Goal: Feedback & Contribution: Contribute content

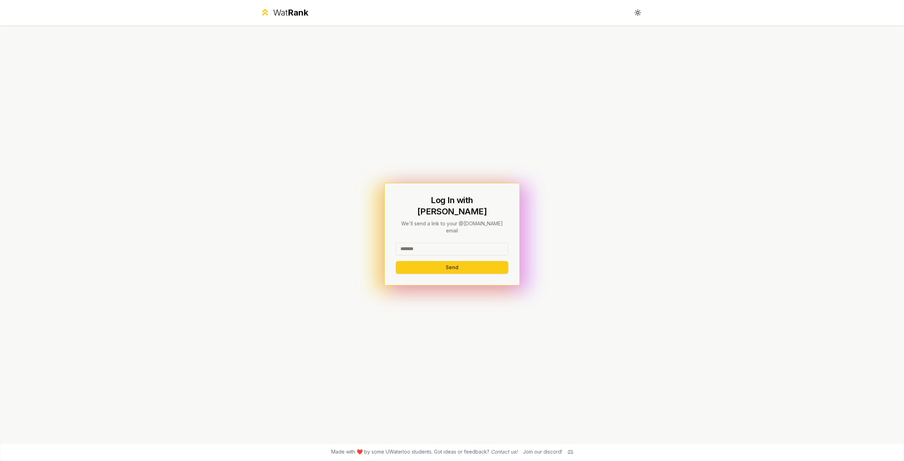
click at [439, 244] on input at bounding box center [452, 249] width 112 height 13
type input "******"
click at [396, 261] on button "Send" at bounding box center [452, 267] width 112 height 13
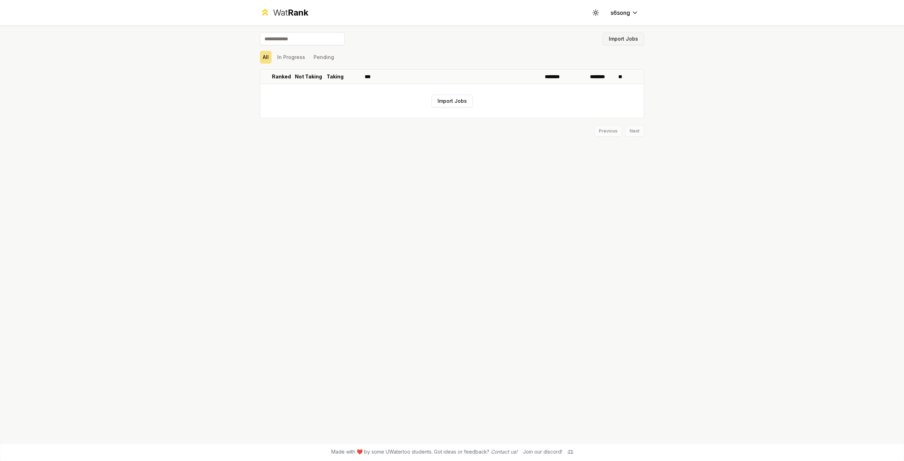
click at [616, 37] on button "Import Jobs" at bounding box center [623, 38] width 41 height 13
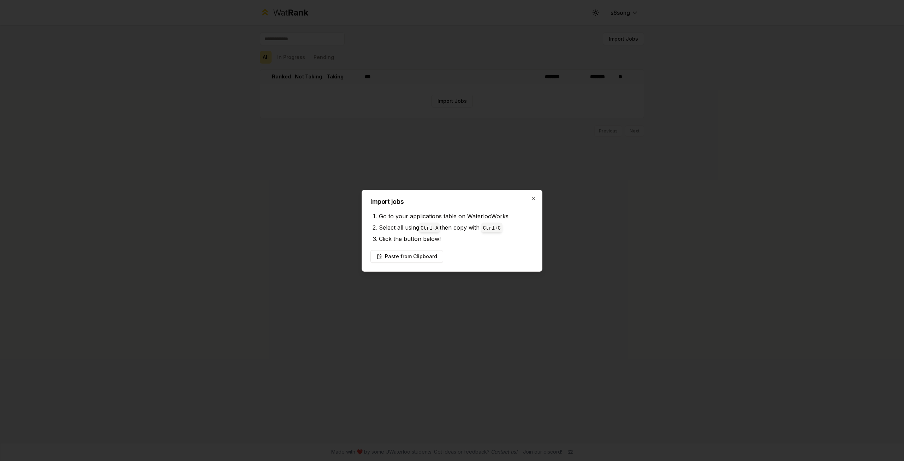
click at [596, 184] on div at bounding box center [452, 230] width 904 height 461
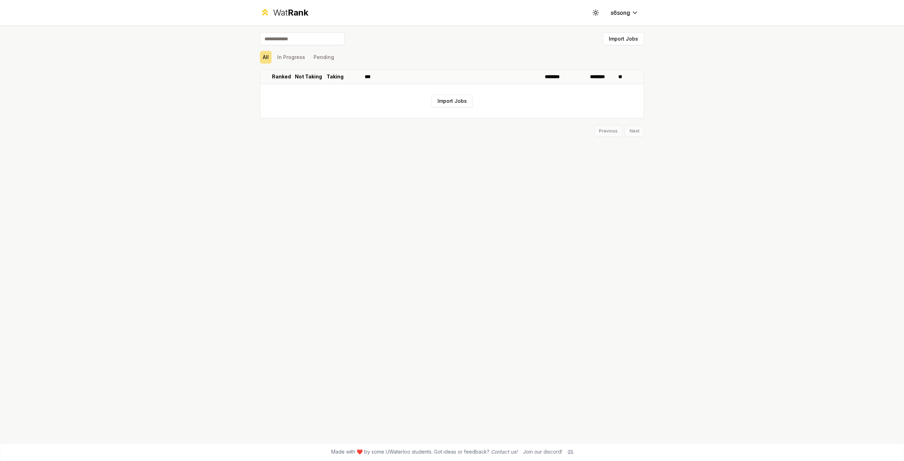
click at [323, 41] on input at bounding box center [302, 38] width 85 height 13
click at [357, 60] on div "All In Progress Pending" at bounding box center [452, 57] width 384 height 13
click at [292, 57] on button "In Progress" at bounding box center [291, 57] width 34 height 13
click at [325, 57] on button "Pending" at bounding box center [324, 57] width 26 height 13
click at [262, 57] on button "All" at bounding box center [266, 57] width 12 height 13
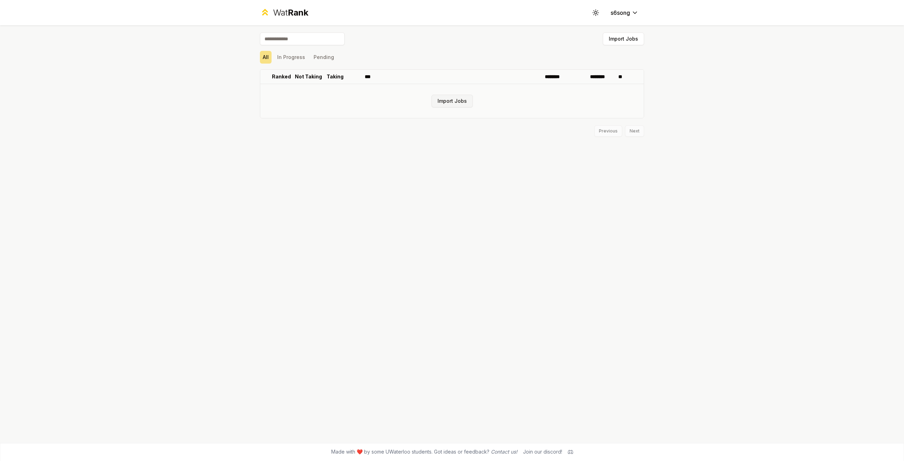
click at [455, 102] on button "Import Jobs" at bounding box center [452, 101] width 41 height 13
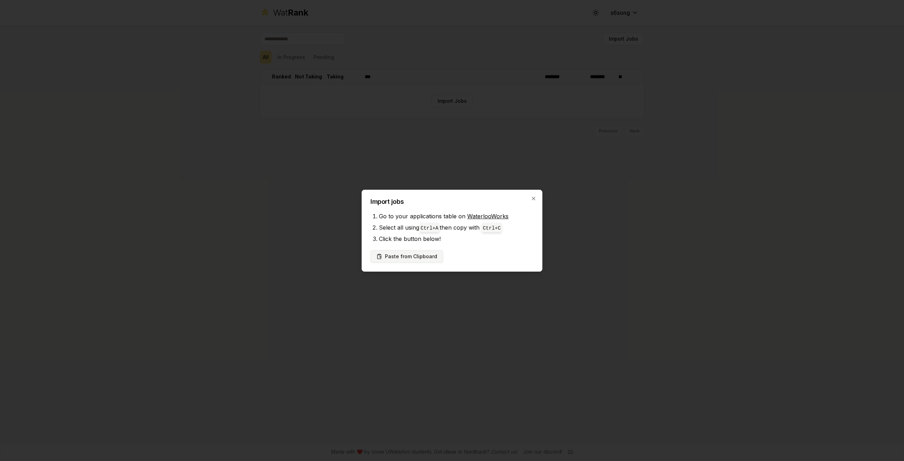
click at [426, 260] on button "Paste from Clipboard" at bounding box center [406, 256] width 73 height 13
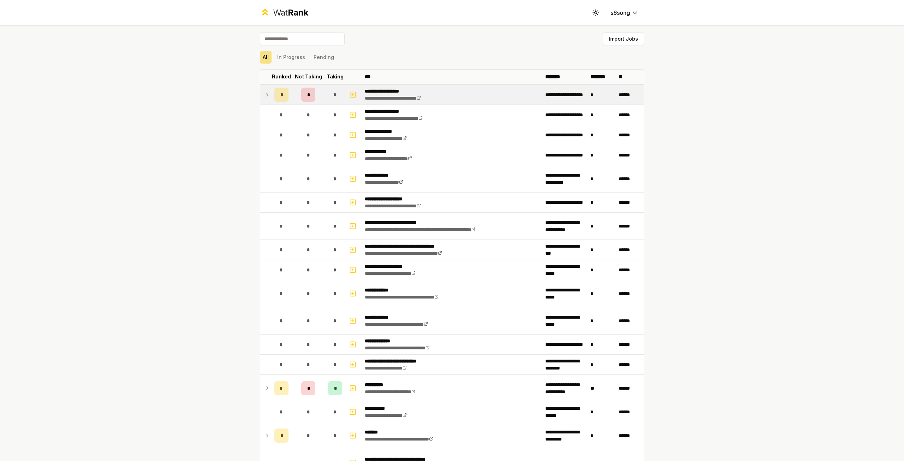
click at [274, 95] on div "*" at bounding box center [281, 95] width 14 height 14
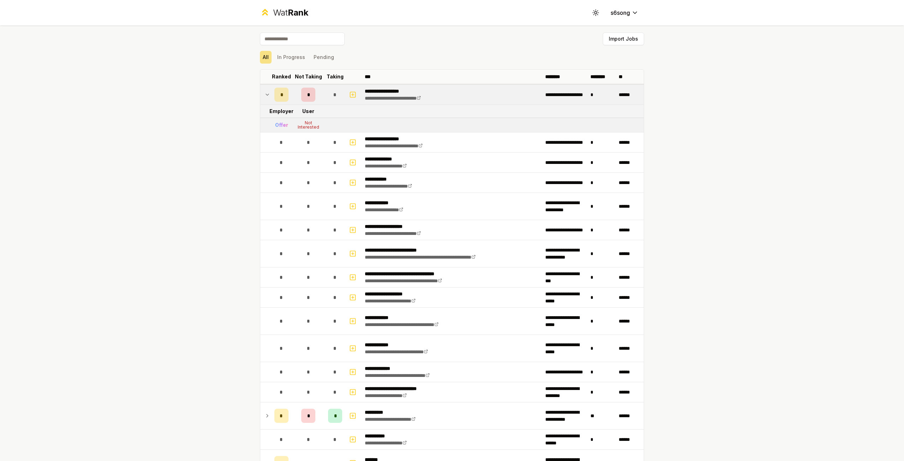
click at [274, 95] on div "*" at bounding box center [281, 95] width 14 height 14
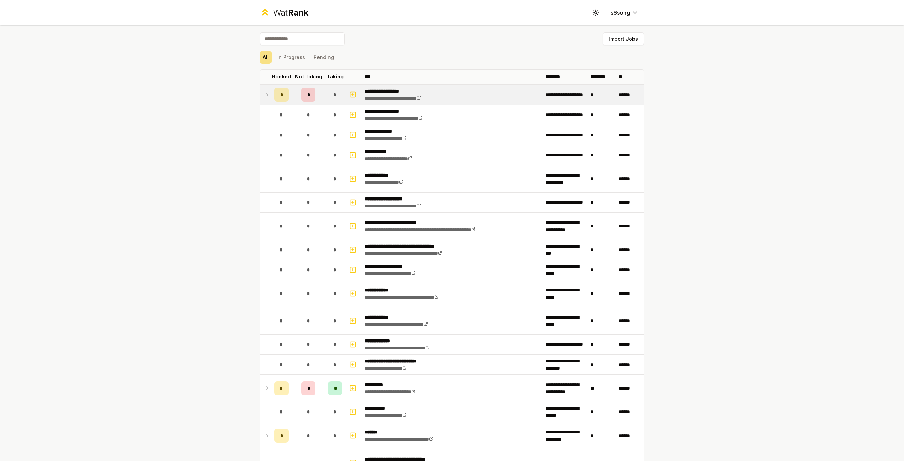
click at [283, 94] on div "*" at bounding box center [281, 95] width 14 height 14
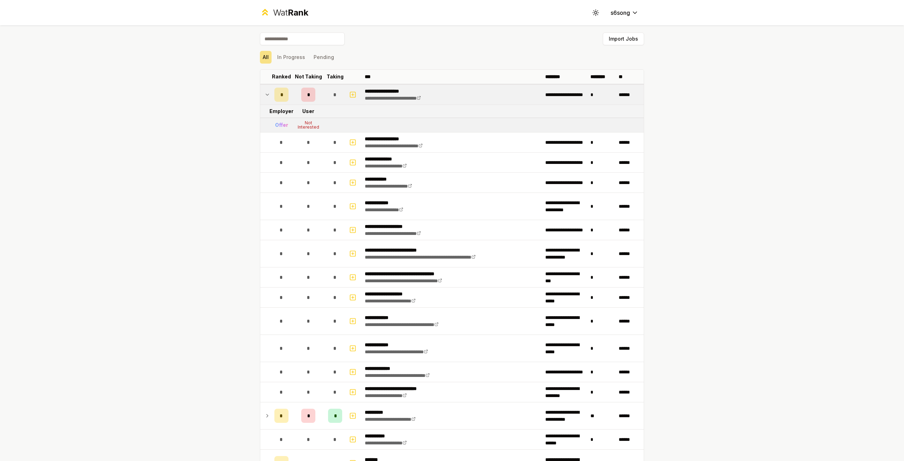
click at [283, 94] on div "*" at bounding box center [281, 95] width 14 height 14
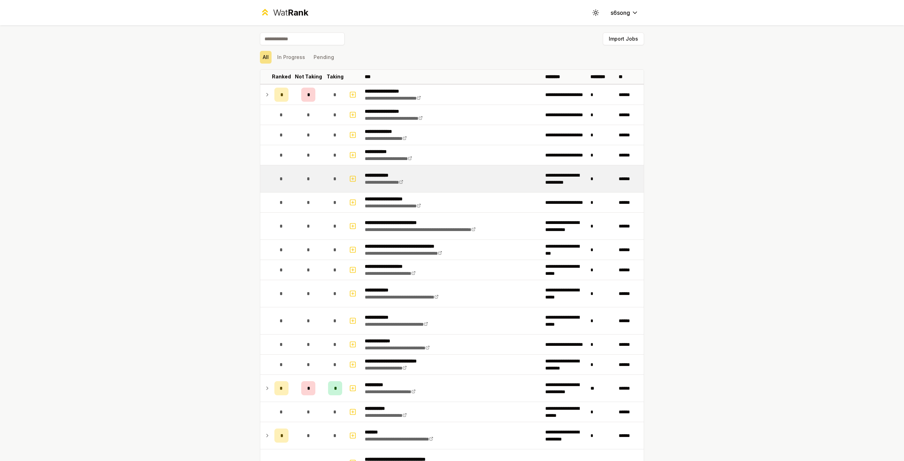
scroll to position [35, 0]
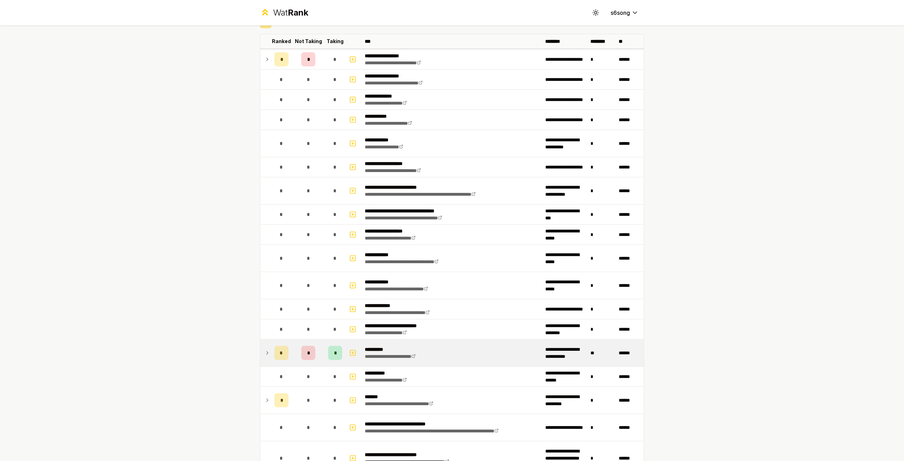
click at [267, 353] on icon at bounding box center [268, 353] width 6 height 8
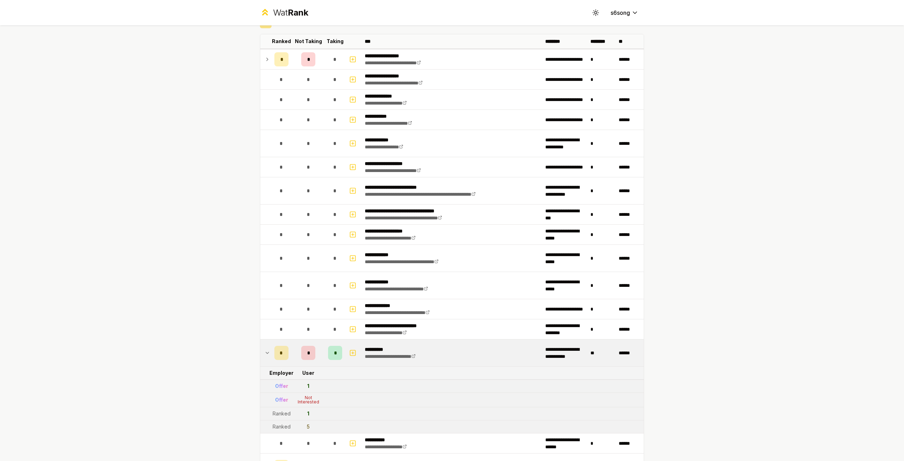
click at [239, 272] on div "**********" at bounding box center [452, 230] width 904 height 461
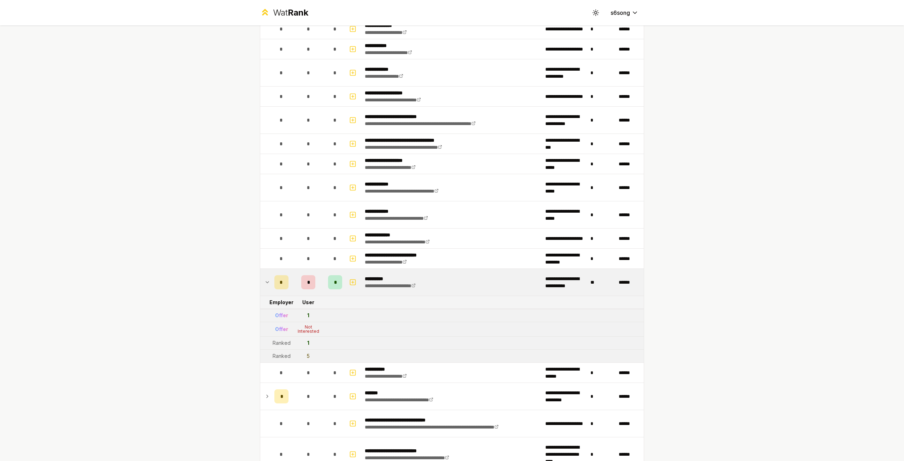
scroll to position [0, 0]
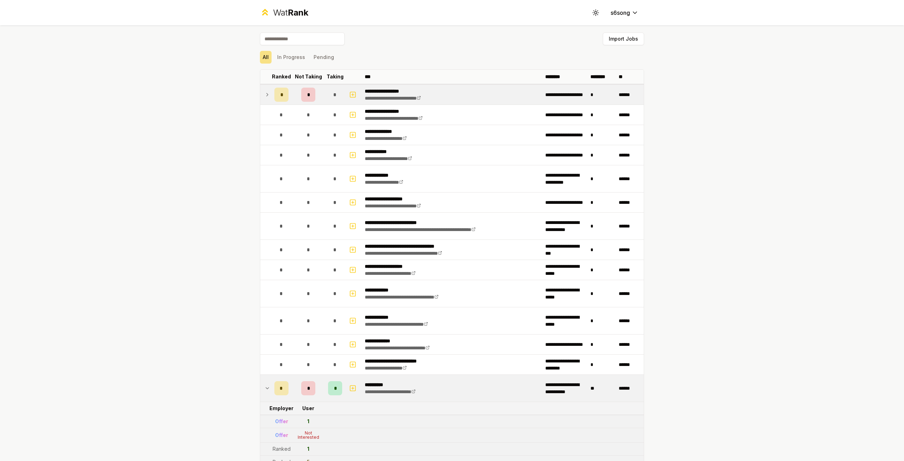
click at [267, 100] on td at bounding box center [265, 95] width 11 height 20
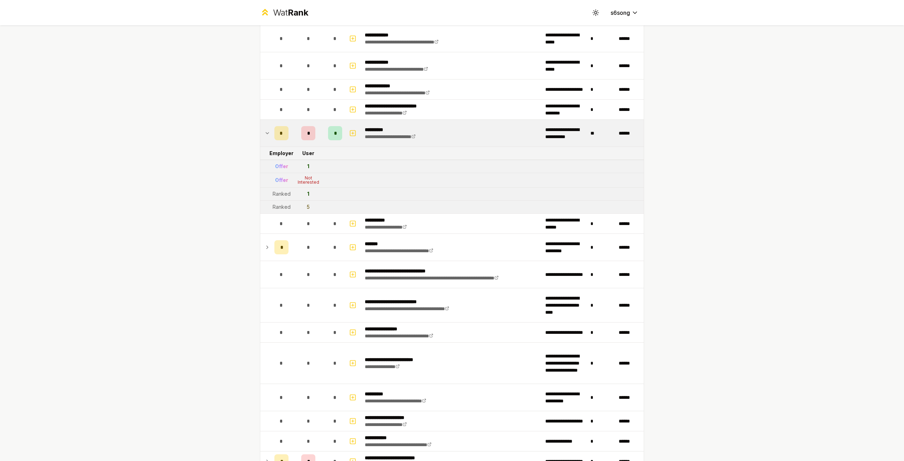
scroll to position [318, 0]
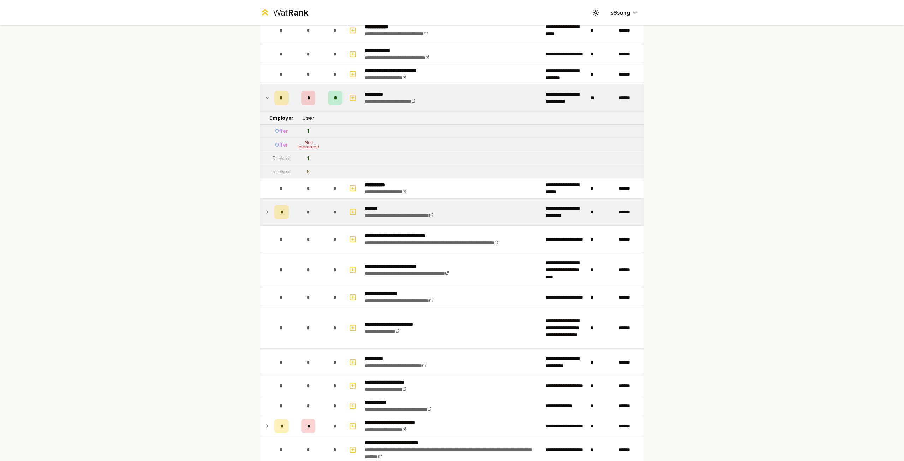
click at [265, 209] on icon at bounding box center [268, 212] width 6 height 8
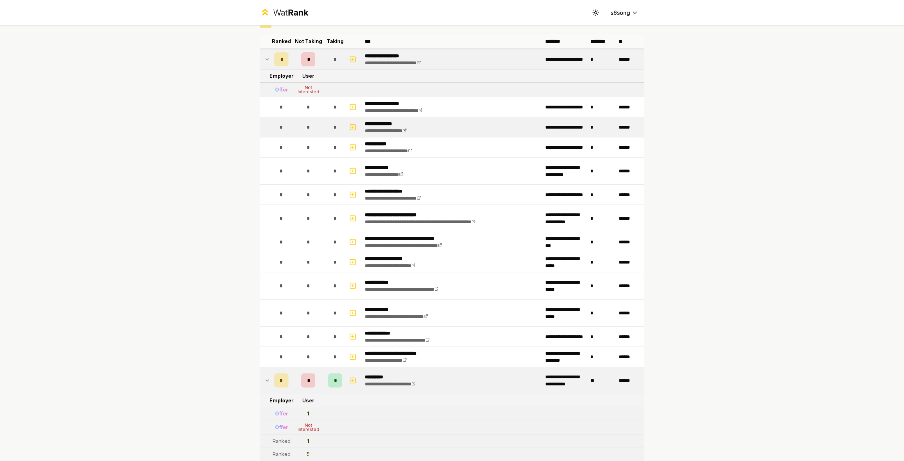
scroll to position [0, 0]
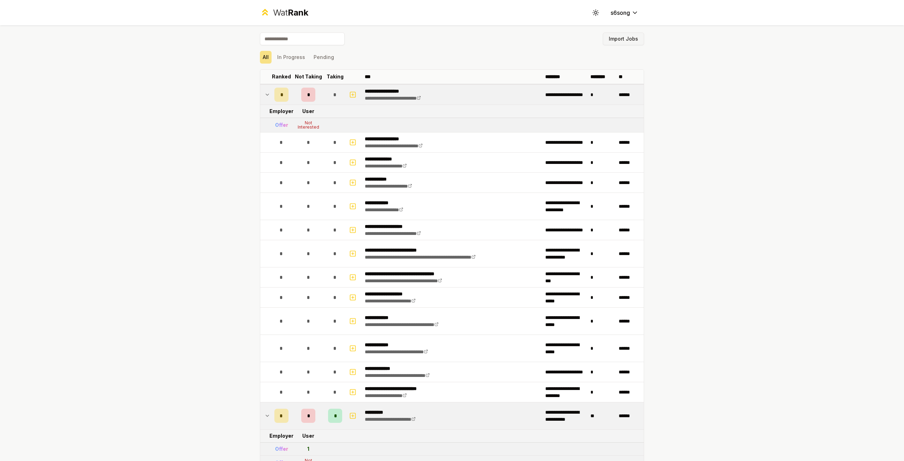
click at [616, 43] on button "Import Jobs" at bounding box center [623, 38] width 41 height 13
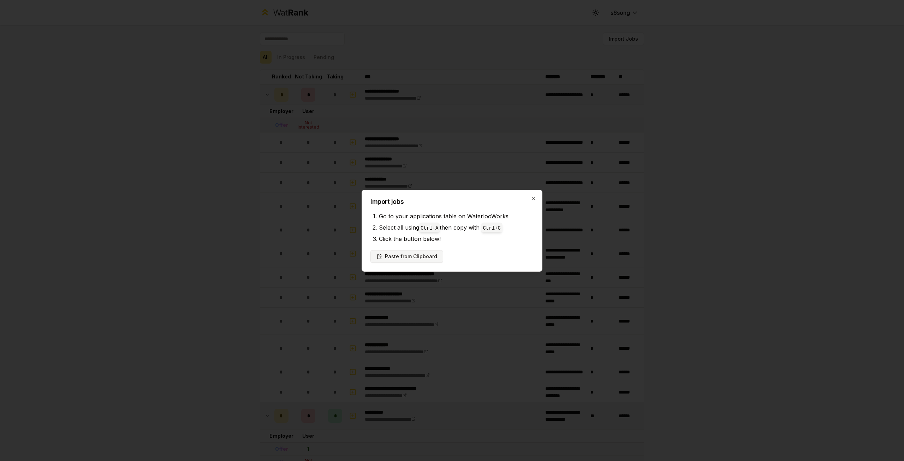
click at [422, 261] on button "Paste from Clipboard" at bounding box center [406, 256] width 73 height 13
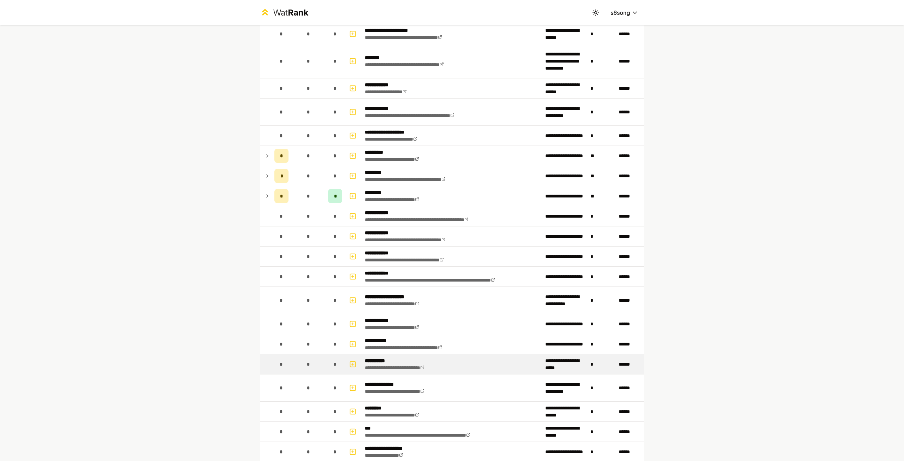
scroll to position [1554, 0]
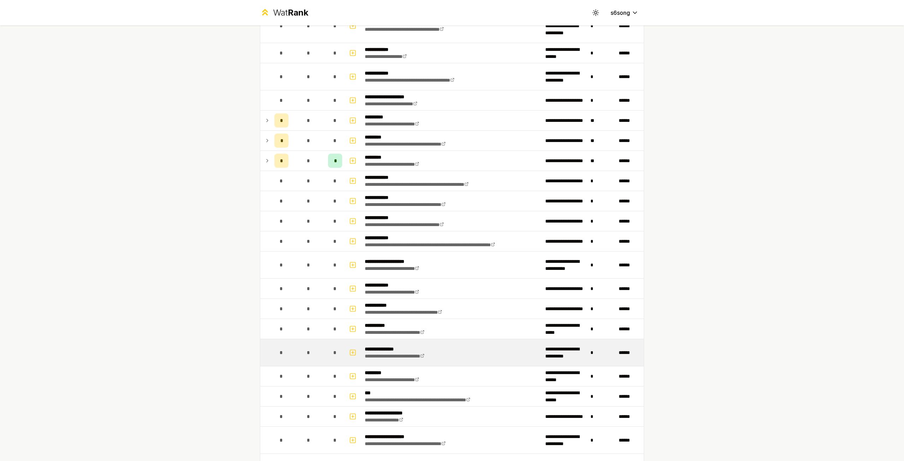
click at [272, 345] on td "*" at bounding box center [282, 352] width 20 height 27
click at [352, 348] on icon "button" at bounding box center [352, 352] width 7 height 8
select select
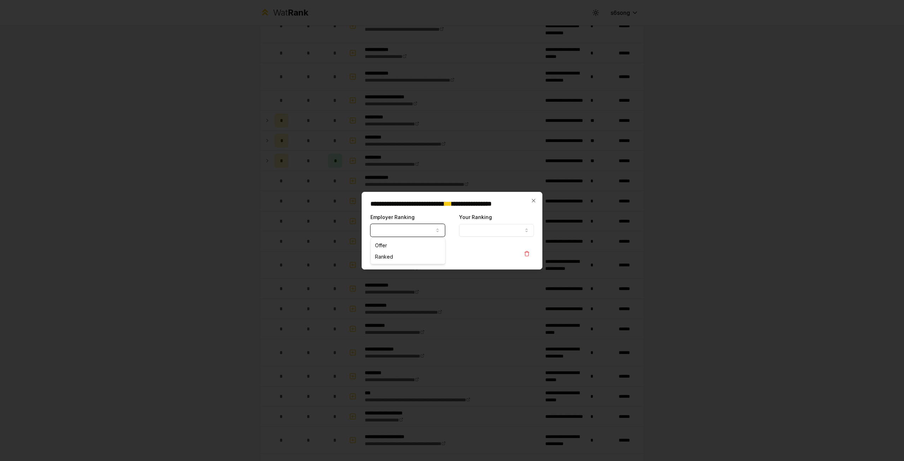
click at [417, 233] on button "Employer Ranking" at bounding box center [407, 230] width 75 height 13
select select "******"
click at [480, 226] on button "Your Ranking" at bounding box center [496, 230] width 75 height 13
click at [445, 243] on form "**********" at bounding box center [452, 237] width 164 height 48
click at [398, 250] on button "Contribute" at bounding box center [389, 254] width 39 height 13
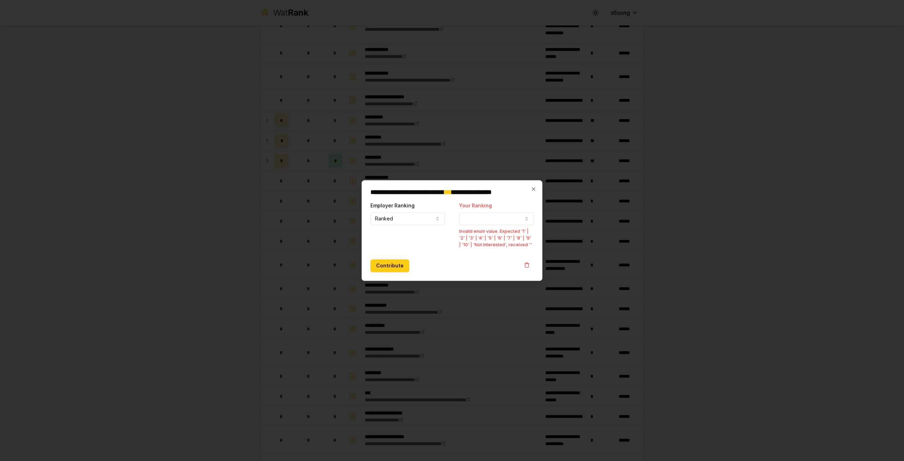
click at [536, 188] on div "**********" at bounding box center [452, 230] width 181 height 101
click at [529, 190] on h2 "**********" at bounding box center [452, 192] width 164 height 6
click at [533, 189] on icon "button" at bounding box center [534, 189] width 6 height 6
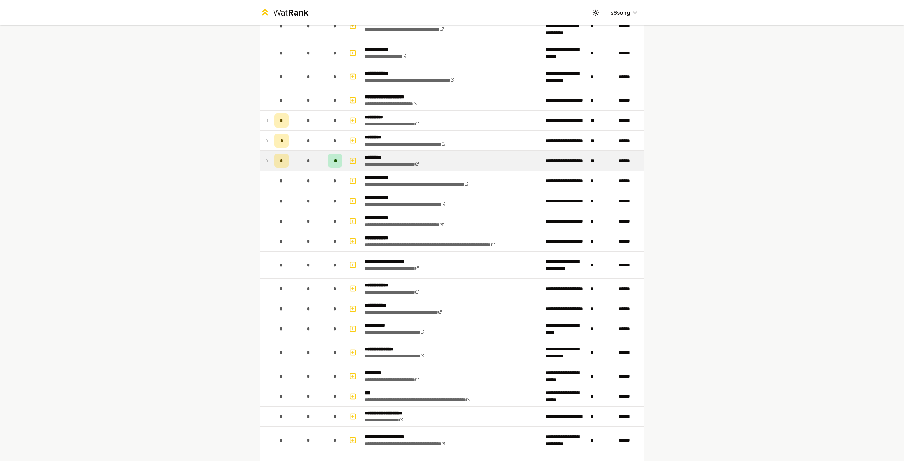
click at [265, 156] on icon at bounding box center [268, 160] width 6 height 8
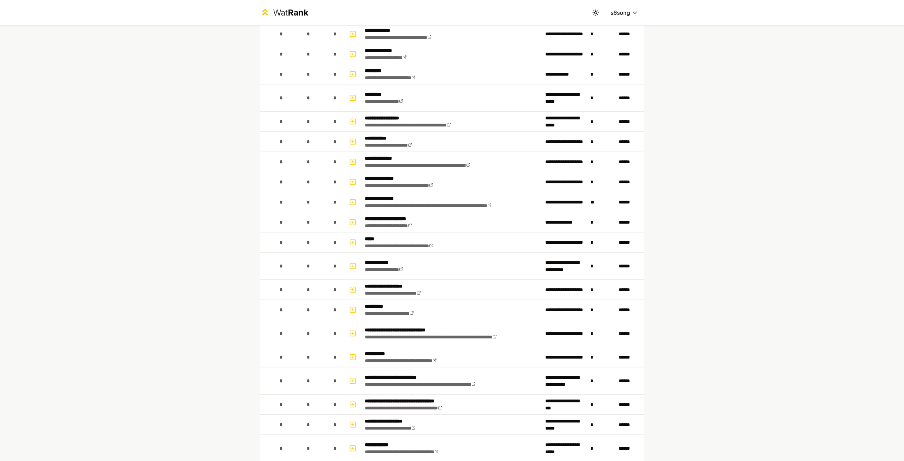
scroll to position [0, 0]
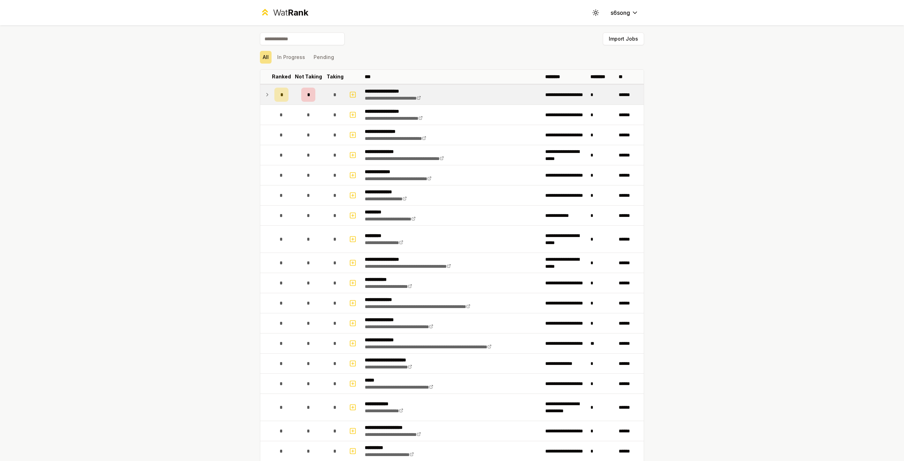
click at [265, 95] on icon at bounding box center [268, 94] width 6 height 8
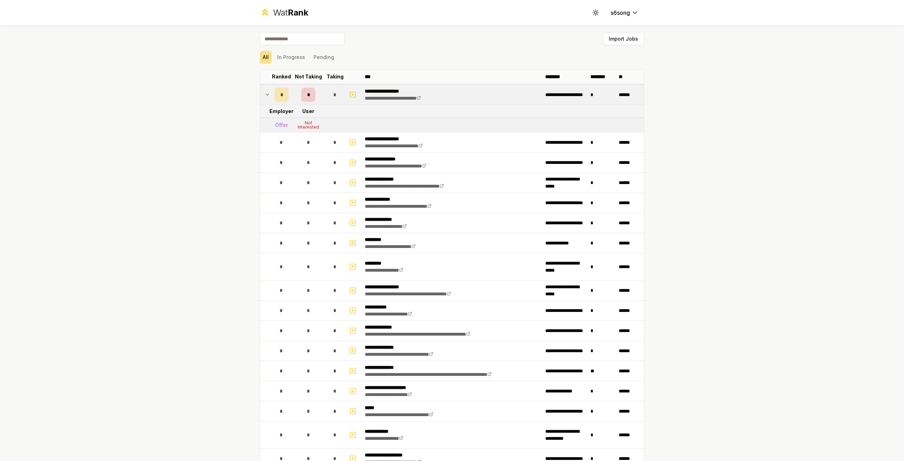
click at [265, 95] on icon at bounding box center [268, 94] width 6 height 8
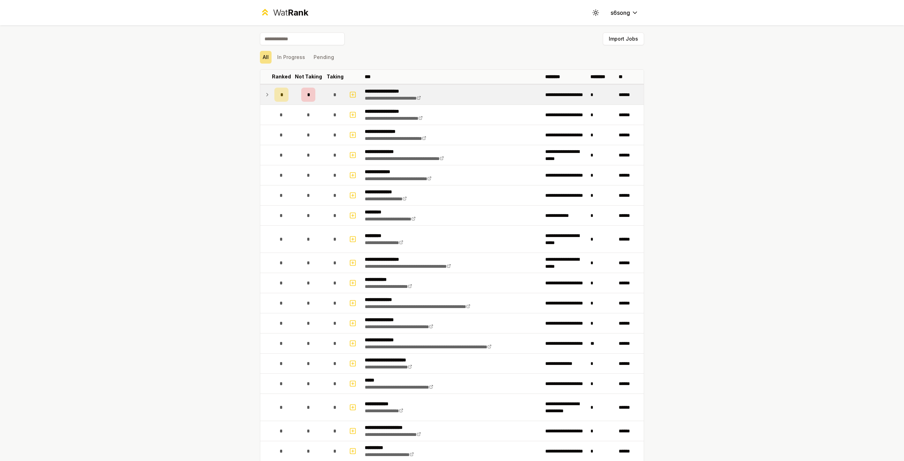
click at [265, 95] on icon at bounding box center [268, 94] width 6 height 8
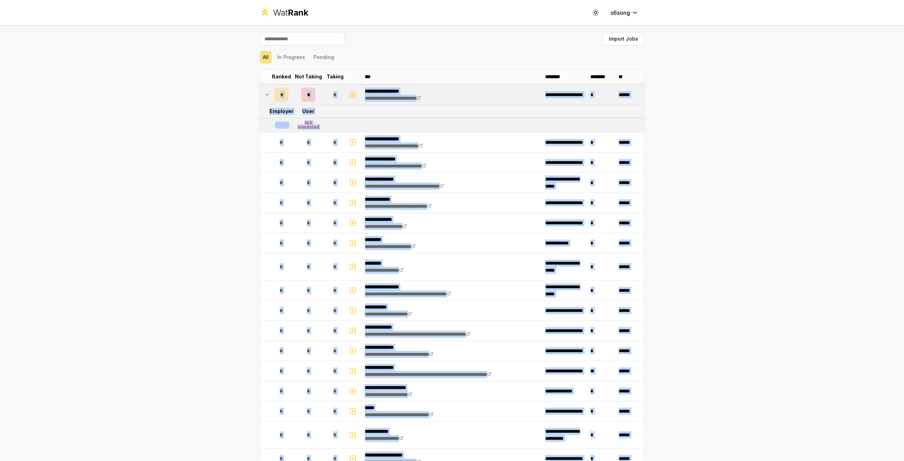
click at [265, 95] on icon at bounding box center [268, 94] width 6 height 8
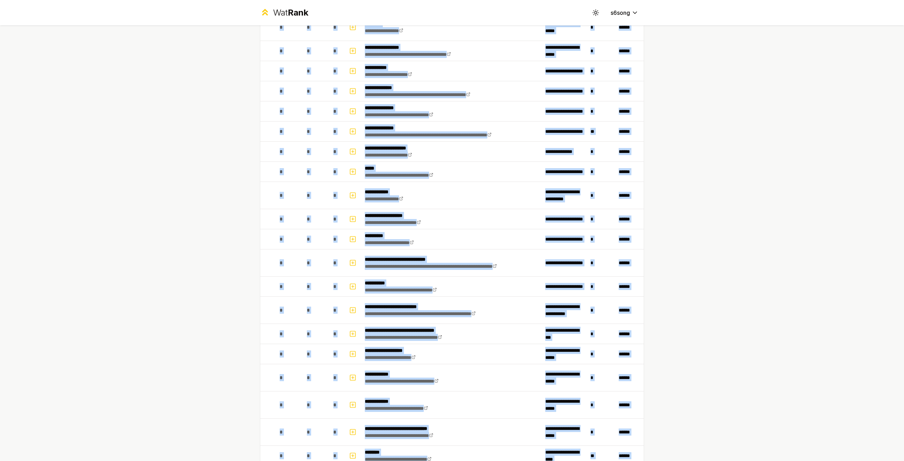
click at [240, 120] on div "**********" at bounding box center [452, 230] width 904 height 461
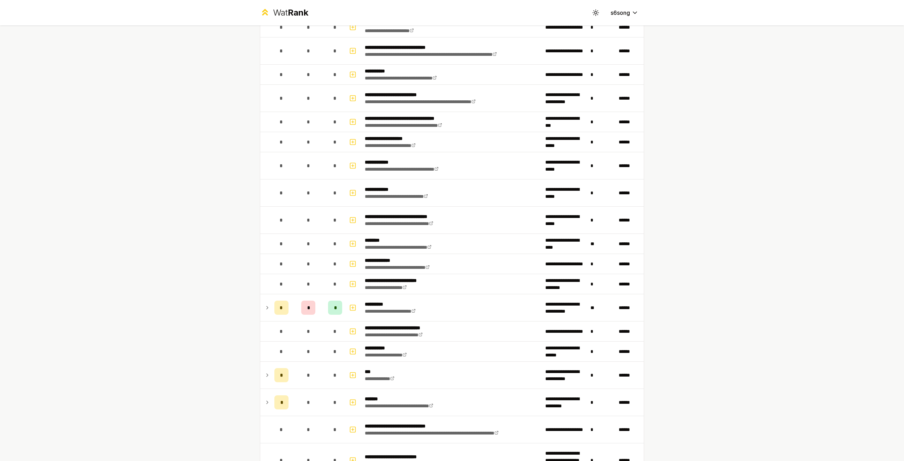
scroll to position [565, 0]
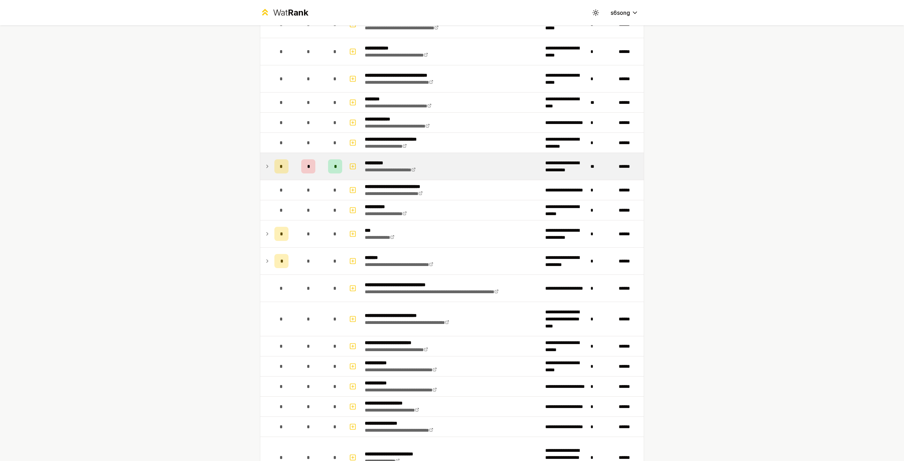
click at [261, 163] on td at bounding box center [265, 166] width 11 height 27
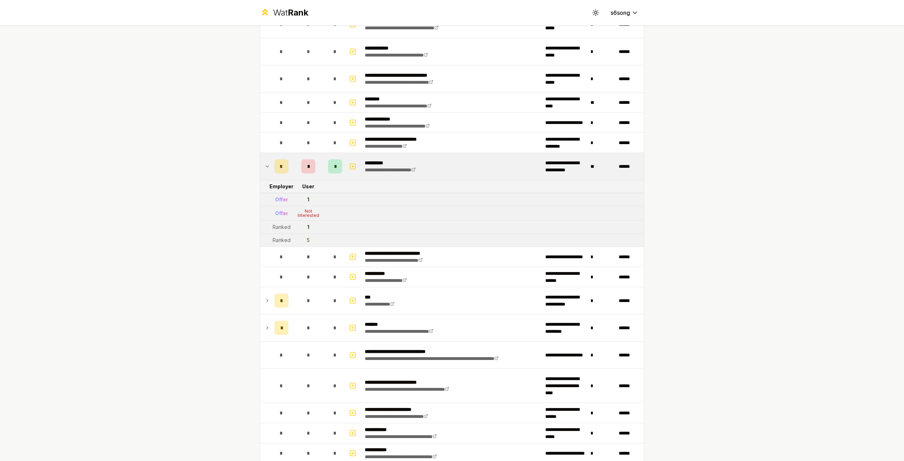
click at [265, 163] on icon at bounding box center [268, 166] width 6 height 8
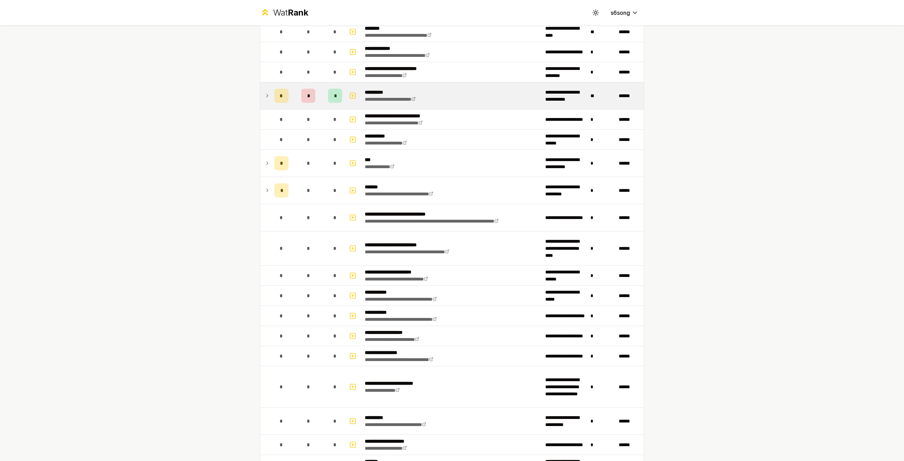
scroll to position [671, 0]
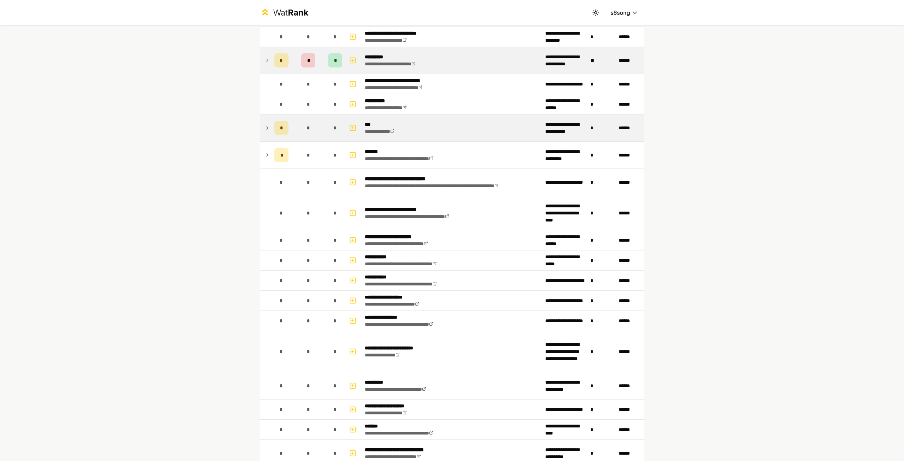
click at [266, 126] on icon at bounding box center [268, 128] width 6 height 8
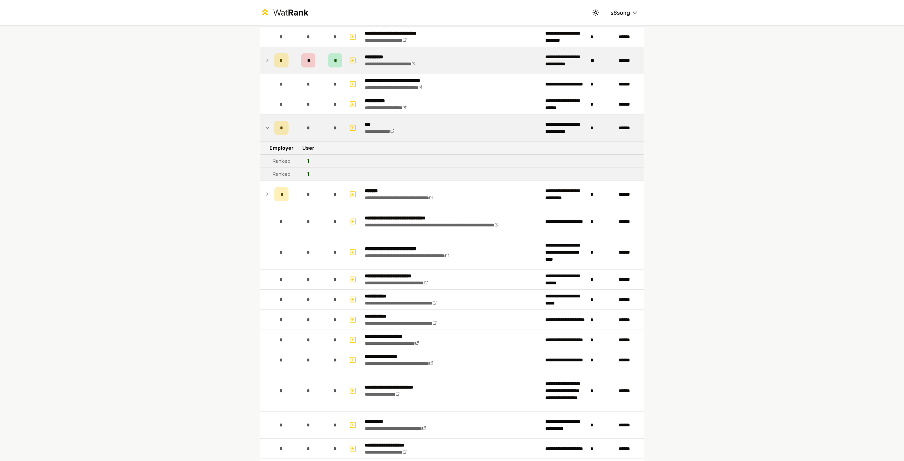
click at [266, 126] on icon at bounding box center [268, 128] width 6 height 8
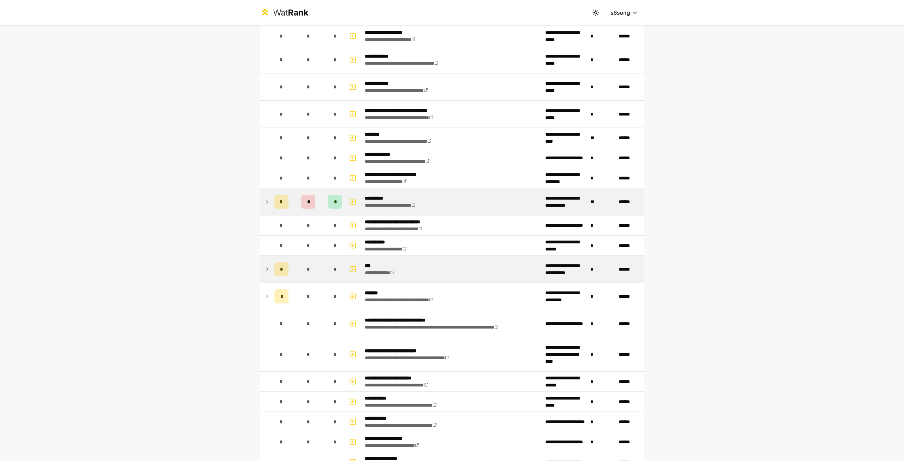
scroll to position [600, 0]
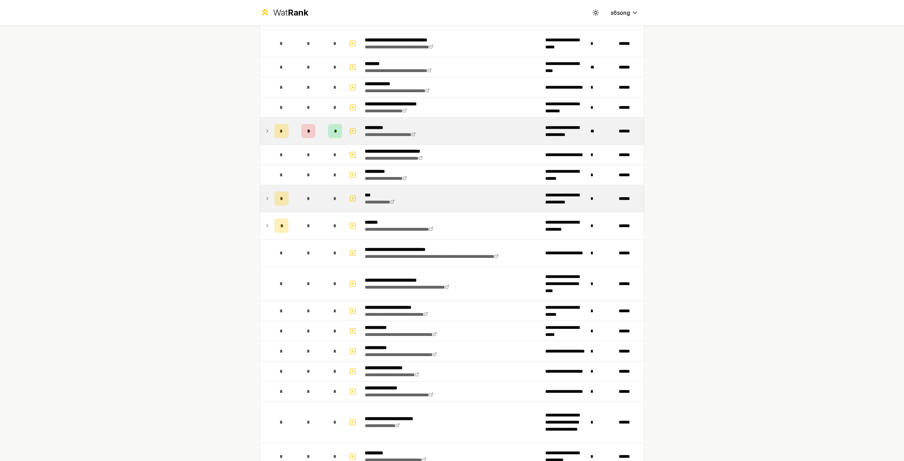
click at [267, 197] on icon at bounding box center [267, 198] width 1 height 3
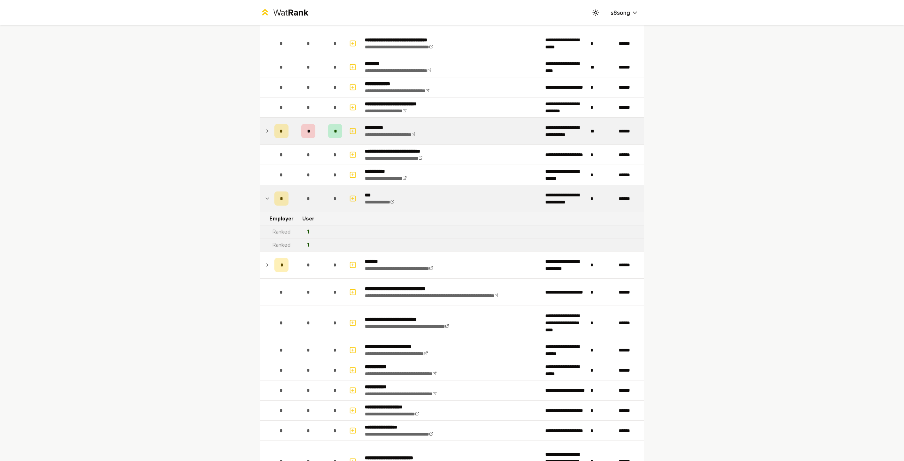
click at [265, 194] on icon at bounding box center [268, 198] width 6 height 8
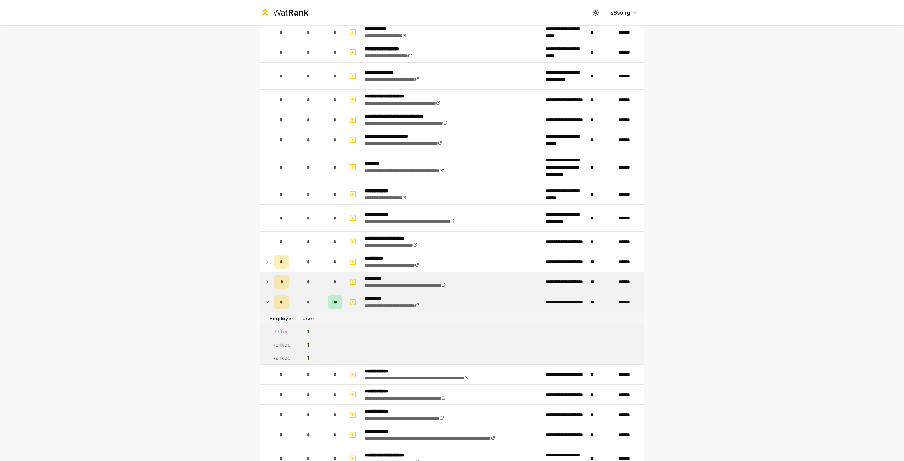
scroll to position [1483, 0]
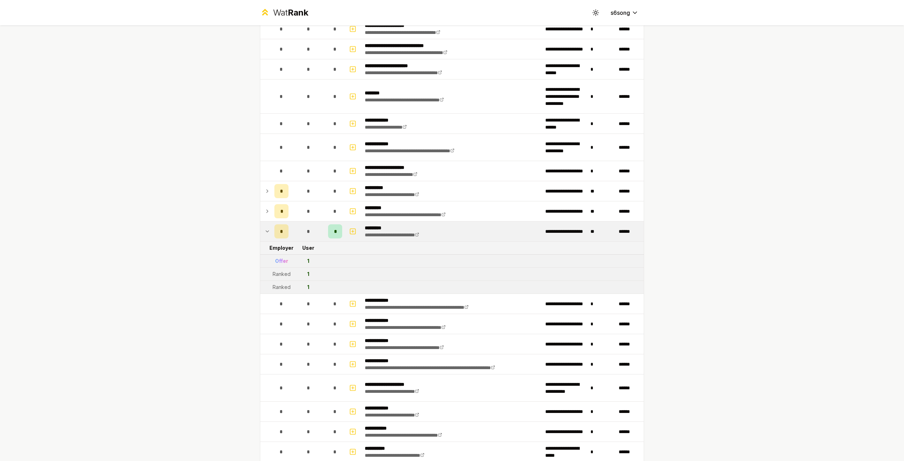
click at [265, 227] on icon at bounding box center [268, 231] width 6 height 8
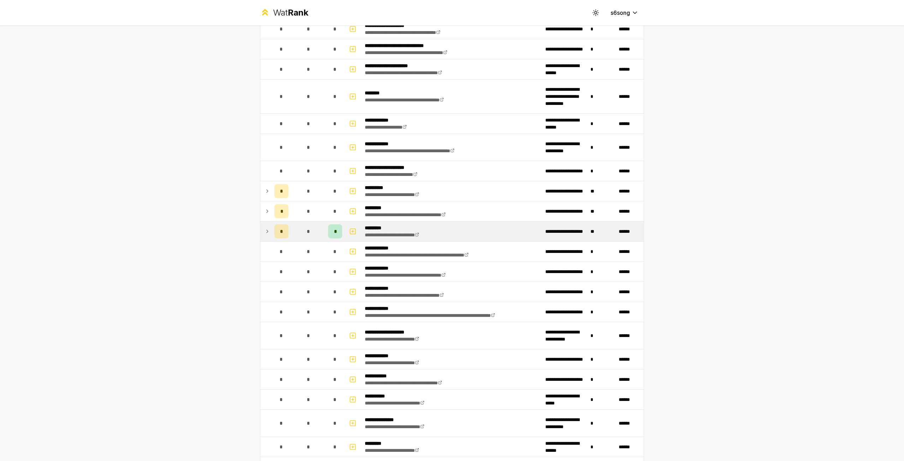
click at [240, 222] on div "**********" at bounding box center [452, 230] width 904 height 461
click at [260, 201] on td at bounding box center [265, 211] width 11 height 20
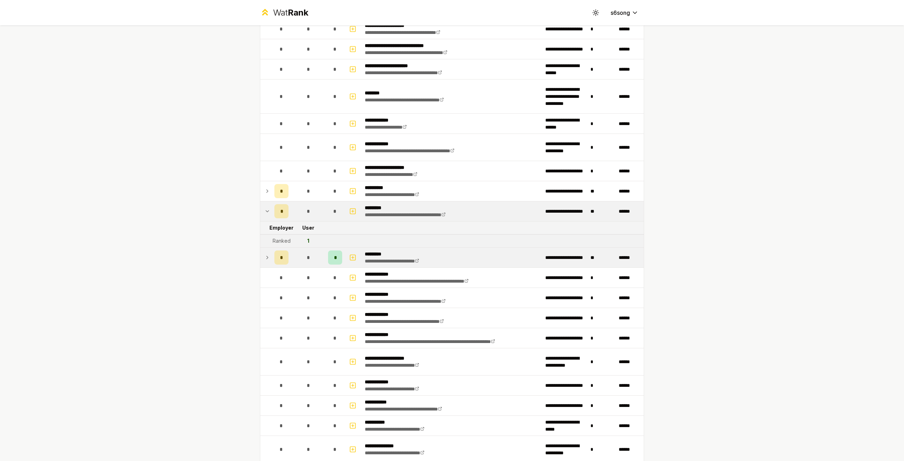
click at [261, 201] on td at bounding box center [265, 211] width 11 height 20
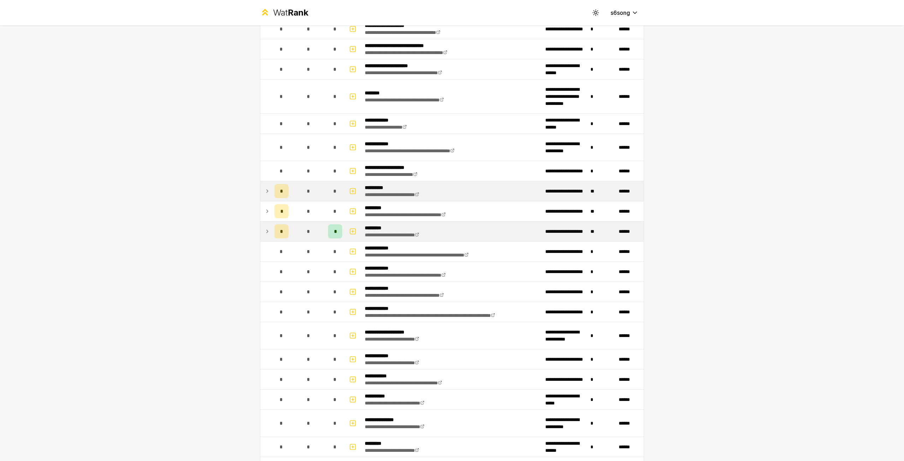
click at [261, 183] on td at bounding box center [265, 191] width 11 height 20
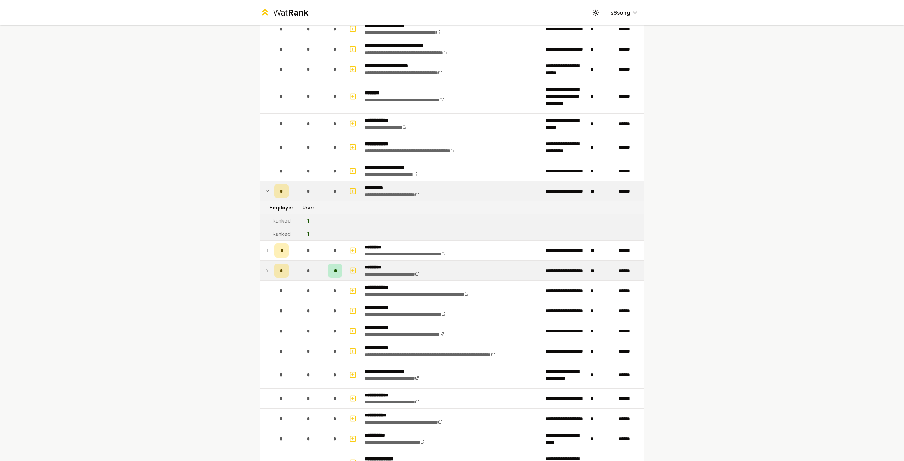
click at [261, 183] on td at bounding box center [265, 191] width 11 height 20
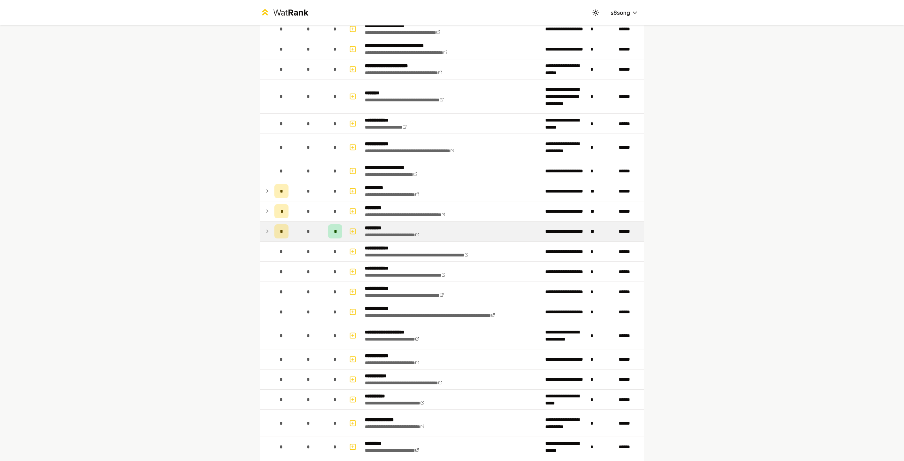
scroll to position [1519, 0]
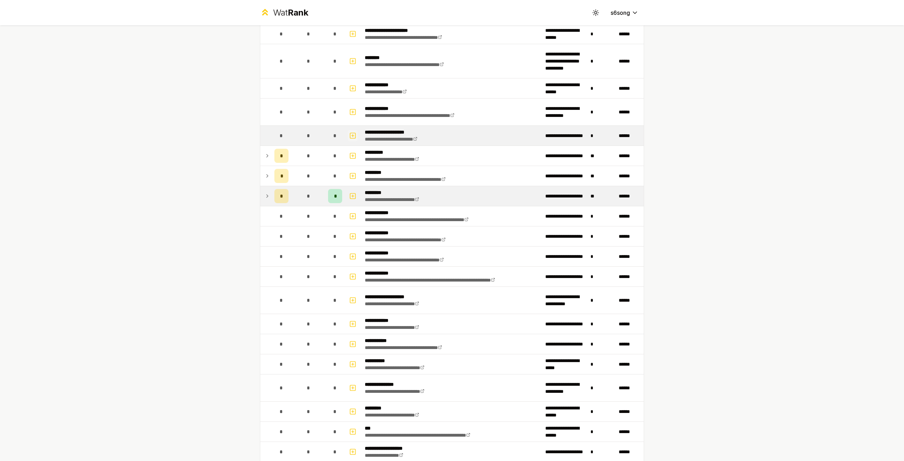
click at [349, 131] on icon "button" at bounding box center [352, 135] width 7 height 8
select select
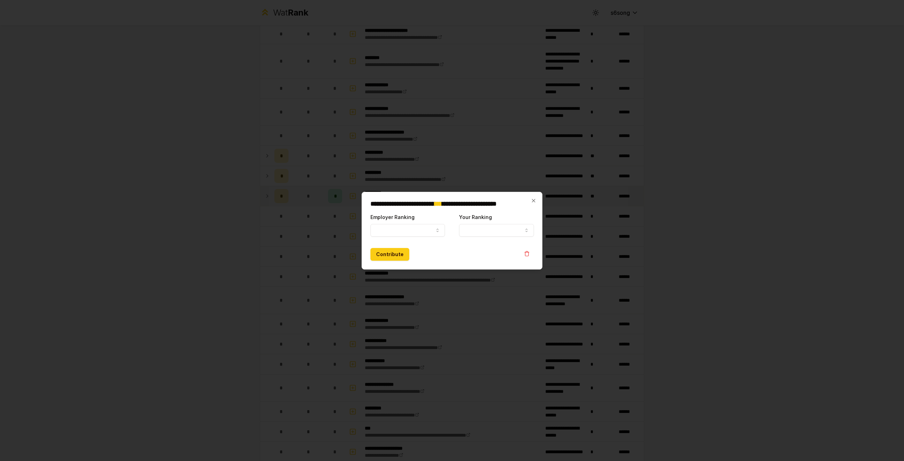
click at [241, 226] on div at bounding box center [452, 230] width 904 height 461
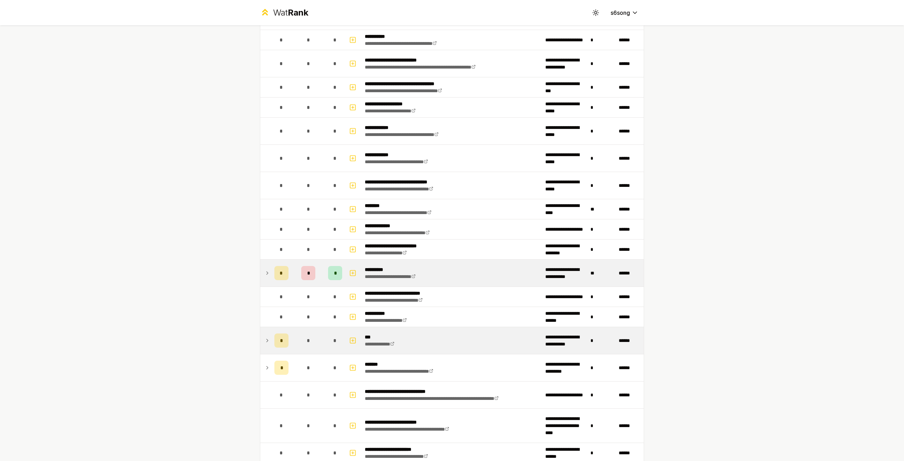
scroll to position [0, 0]
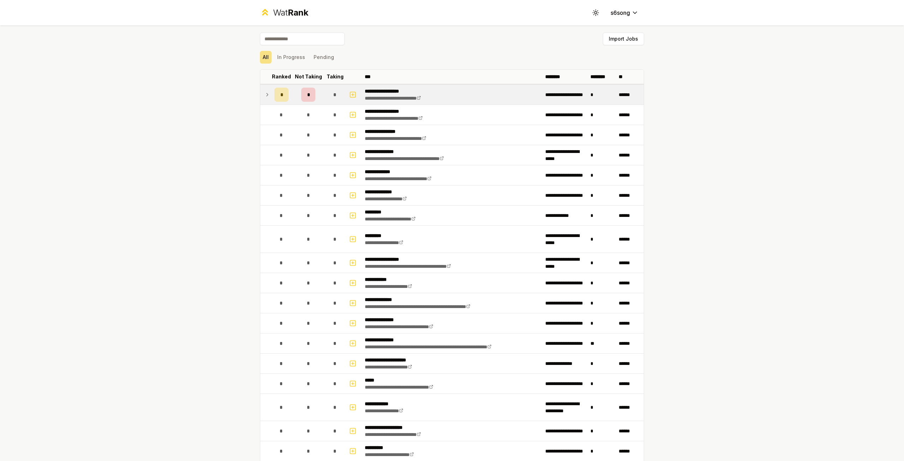
click at [782, 186] on div "**********" at bounding box center [452, 230] width 904 height 461
click at [261, 91] on td at bounding box center [265, 95] width 11 height 20
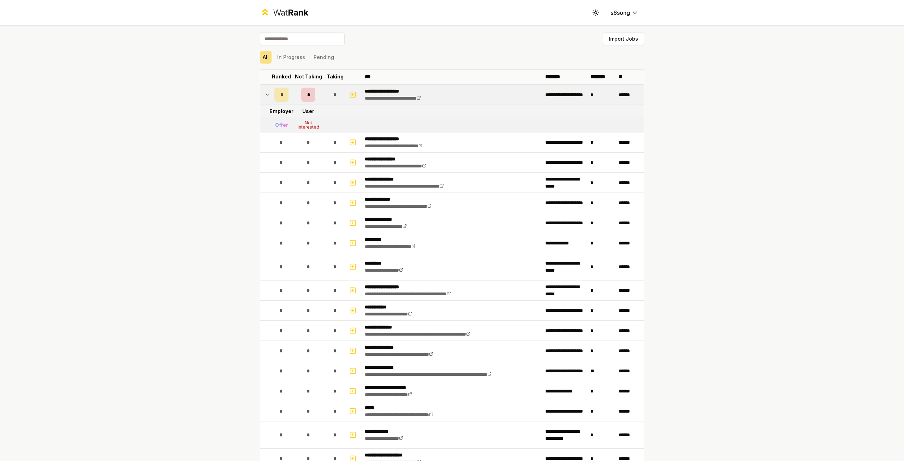
click at [265, 91] on icon at bounding box center [268, 94] width 6 height 8
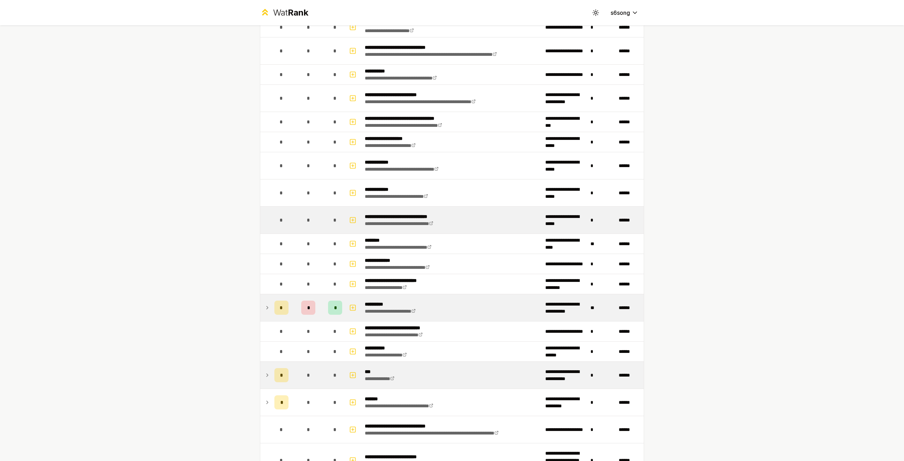
scroll to position [565, 0]
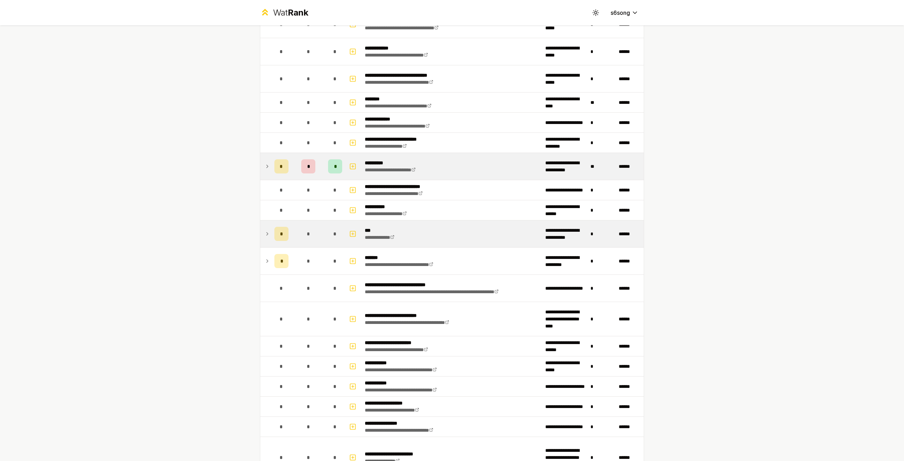
click at [265, 168] on td at bounding box center [265, 166] width 11 height 27
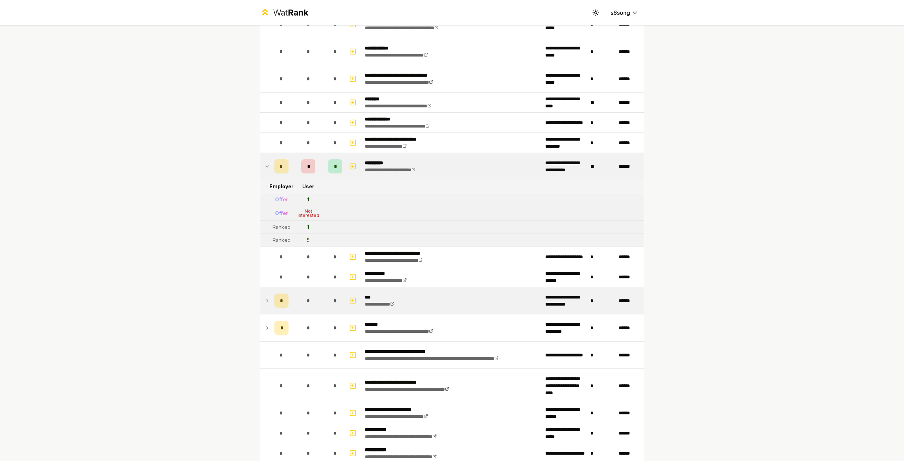
click at [264, 168] on td at bounding box center [265, 166] width 11 height 27
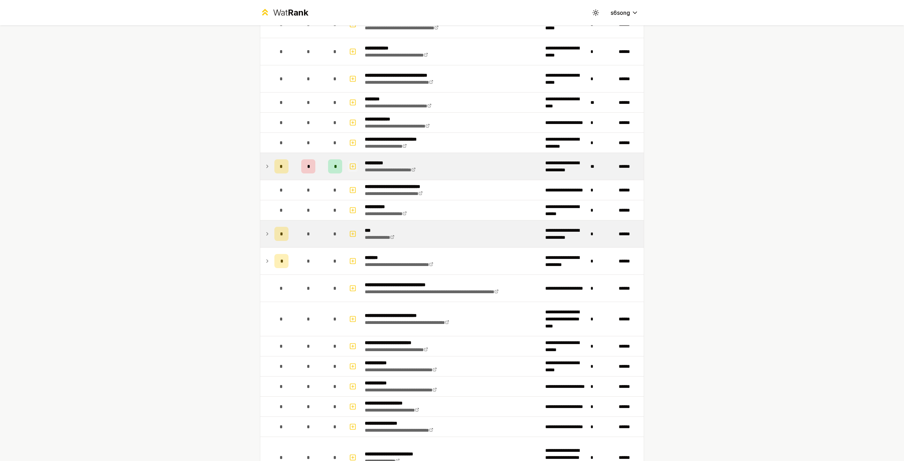
click at [350, 162] on icon "button" at bounding box center [352, 166] width 7 height 8
select select
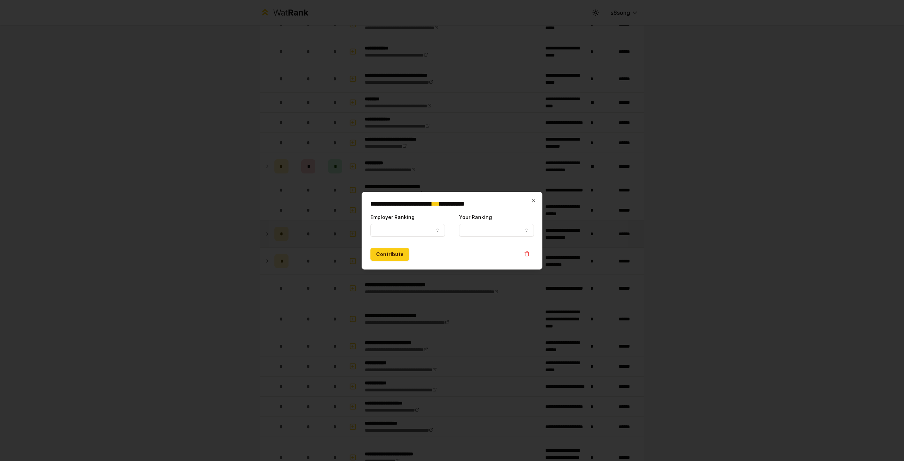
click at [295, 206] on div at bounding box center [452, 230] width 904 height 461
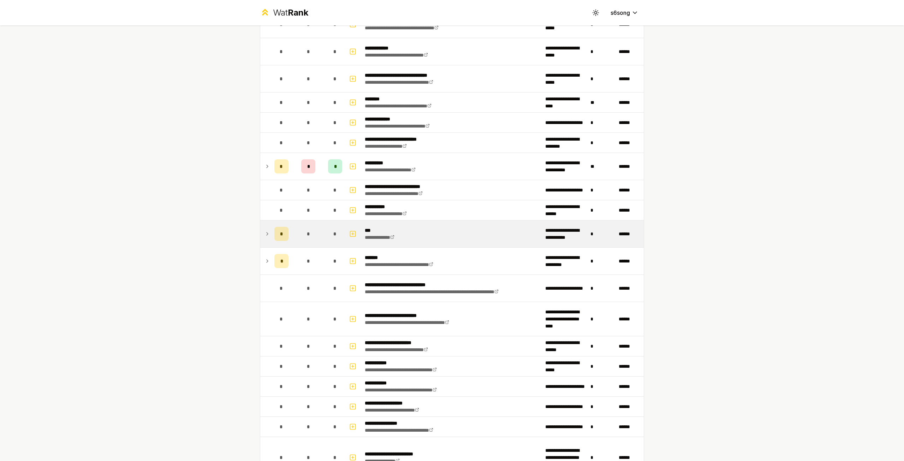
click at [266, 162] on icon at bounding box center [268, 166] width 6 height 8
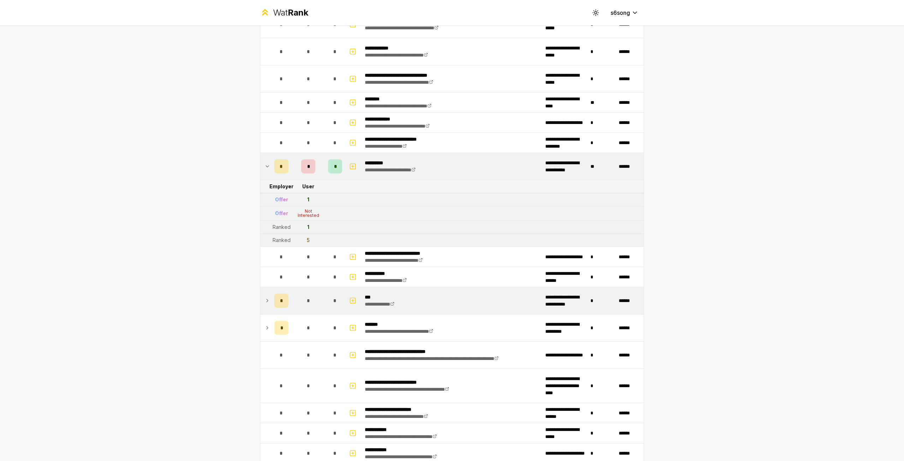
click at [266, 166] on icon at bounding box center [267, 166] width 3 height 1
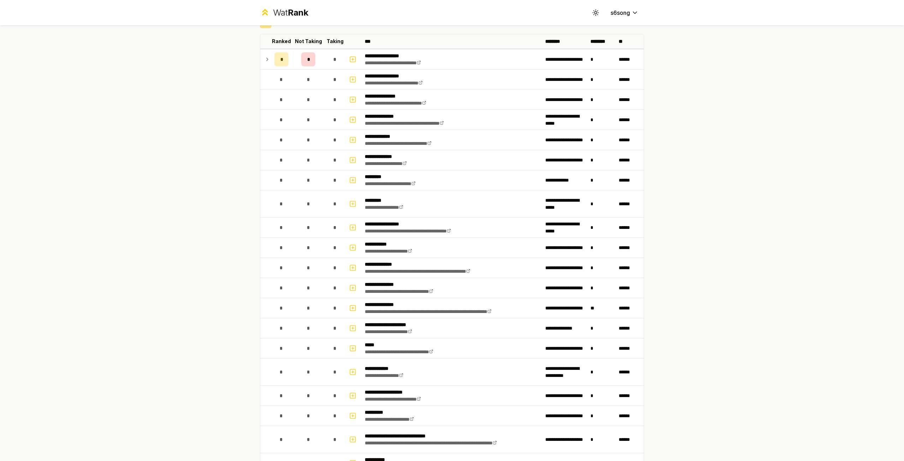
scroll to position [0, 0]
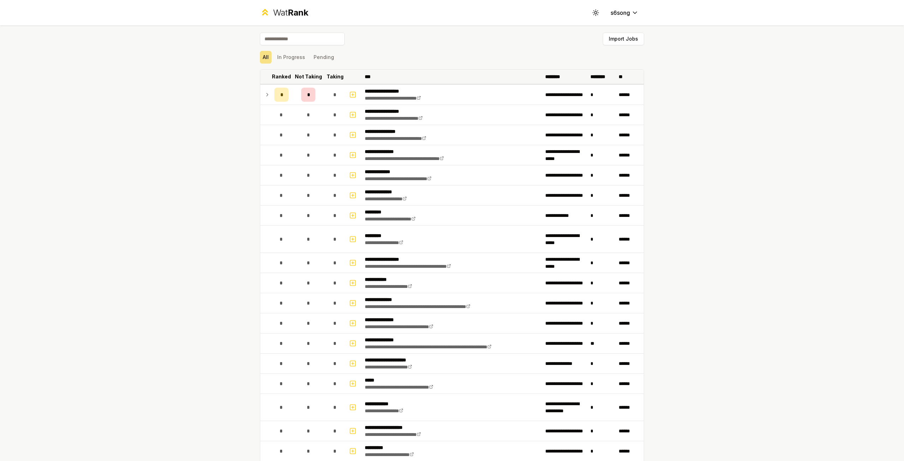
click at [300, 76] on p "Not Taking" at bounding box center [308, 76] width 27 height 7
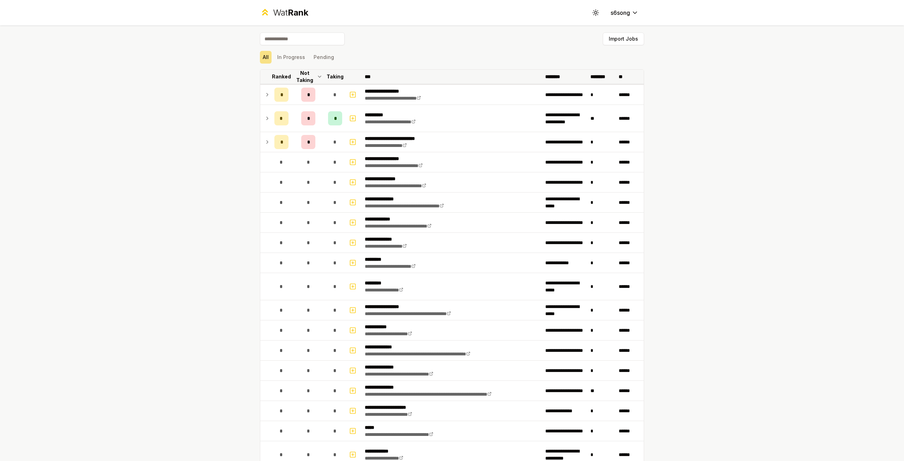
click at [277, 76] on p "Ranked" at bounding box center [281, 76] width 19 height 7
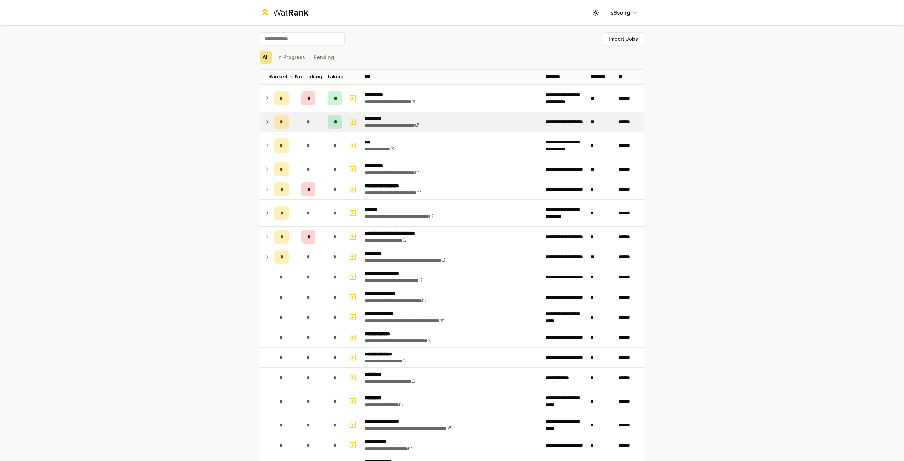
click at [261, 123] on td at bounding box center [265, 122] width 11 height 20
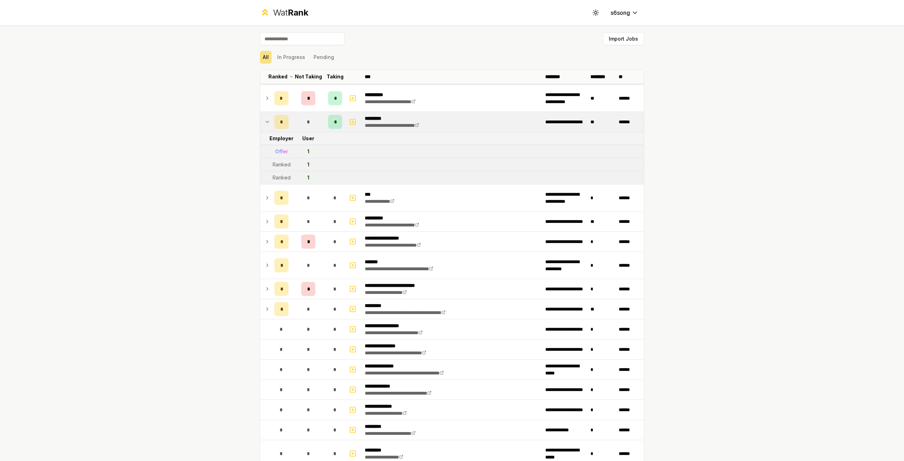
click at [265, 122] on icon at bounding box center [268, 122] width 6 height 8
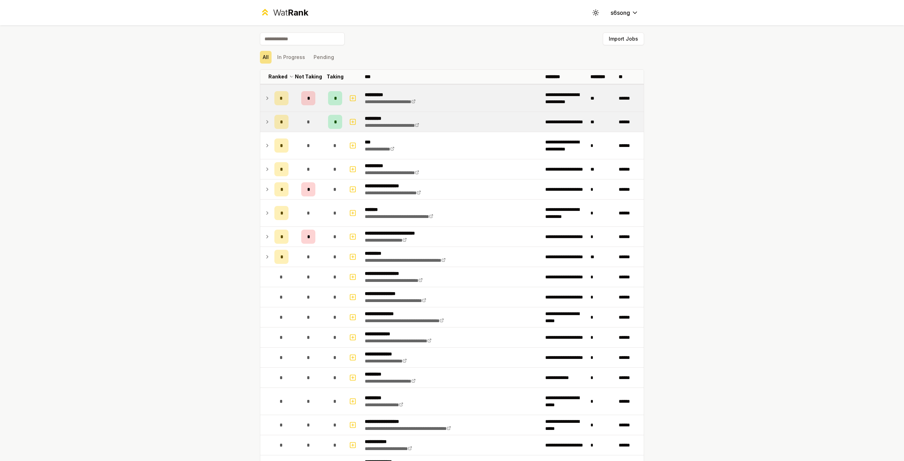
click at [268, 106] on td at bounding box center [265, 98] width 11 height 27
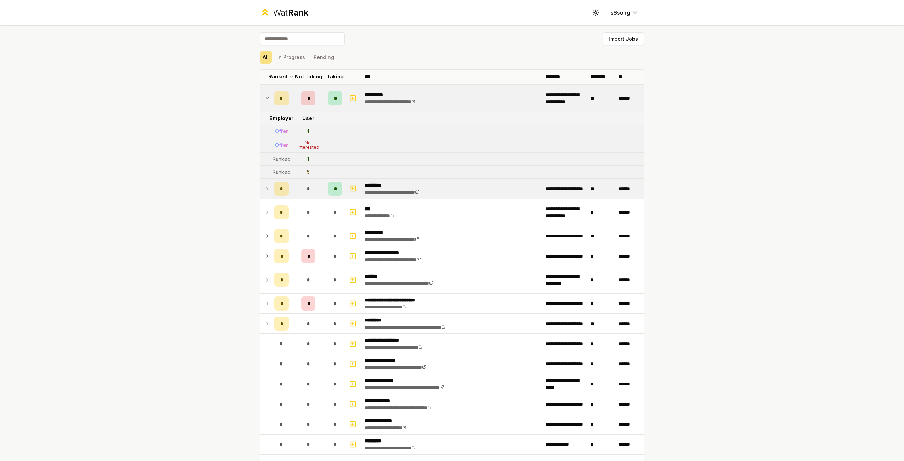
click at [268, 106] on td at bounding box center [265, 98] width 11 height 27
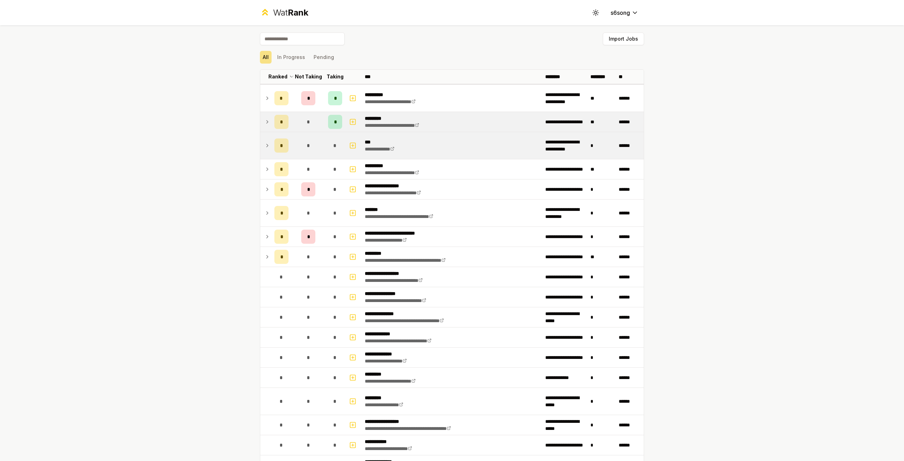
click at [266, 147] on icon at bounding box center [268, 145] width 6 height 8
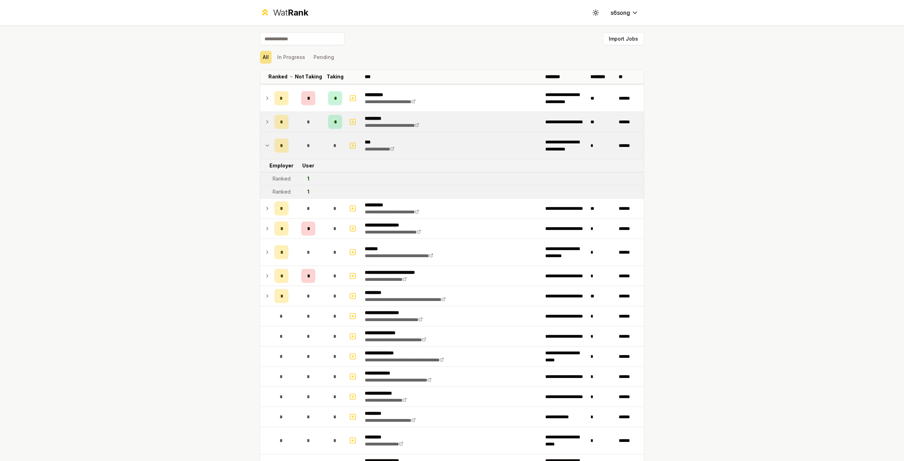
click at [266, 147] on icon at bounding box center [268, 145] width 6 height 8
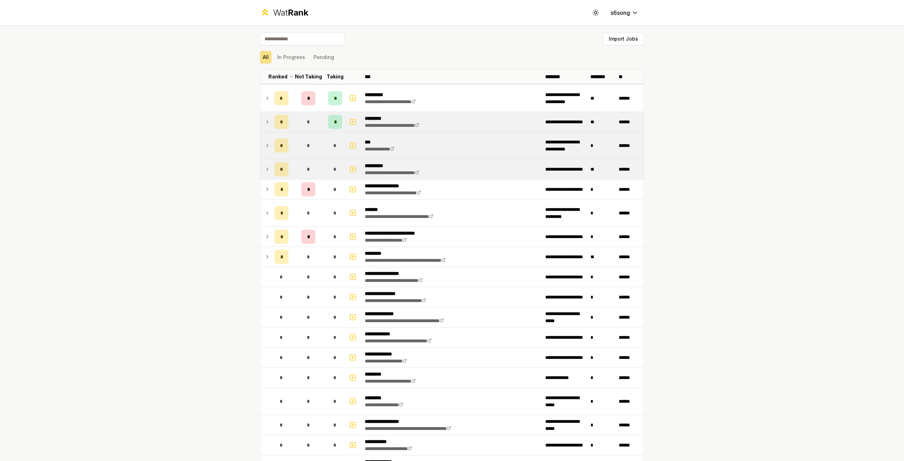
click at [264, 164] on td at bounding box center [265, 169] width 11 height 20
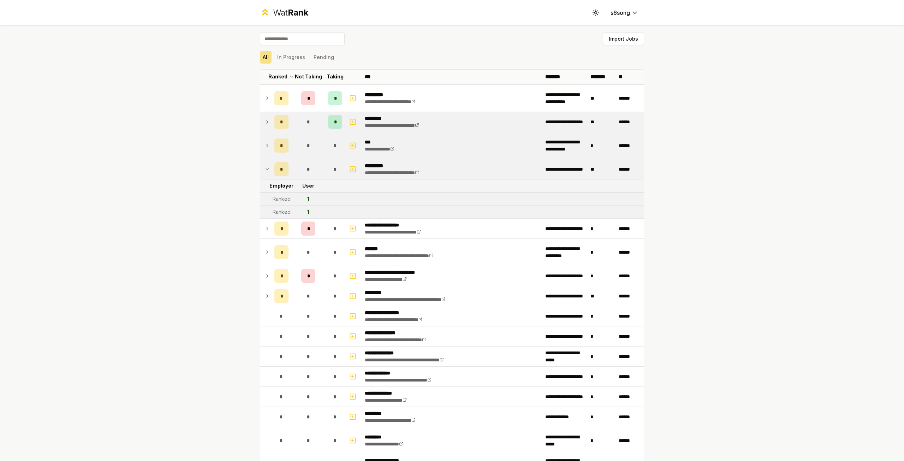
click at [264, 164] on td at bounding box center [265, 169] width 11 height 20
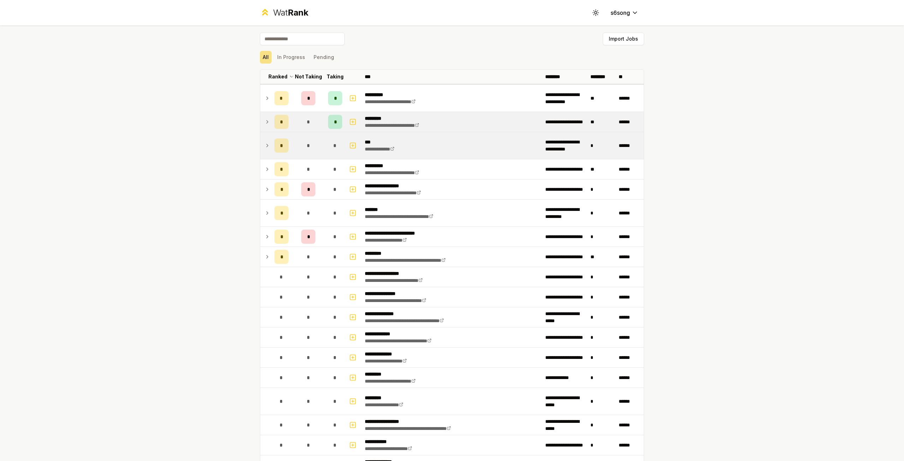
click at [217, 186] on div "**********" at bounding box center [452, 230] width 904 height 461
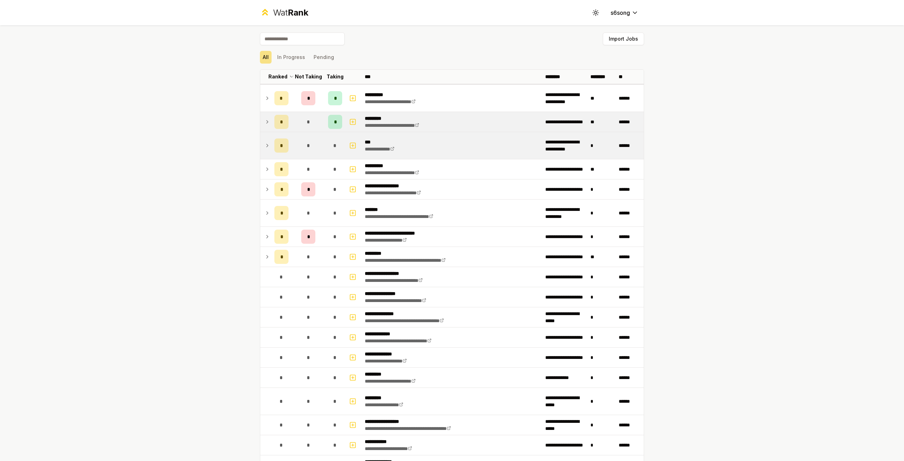
click at [217, 186] on div "**********" at bounding box center [452, 230] width 904 height 461
